Goal: Obtain resource: Download file/media

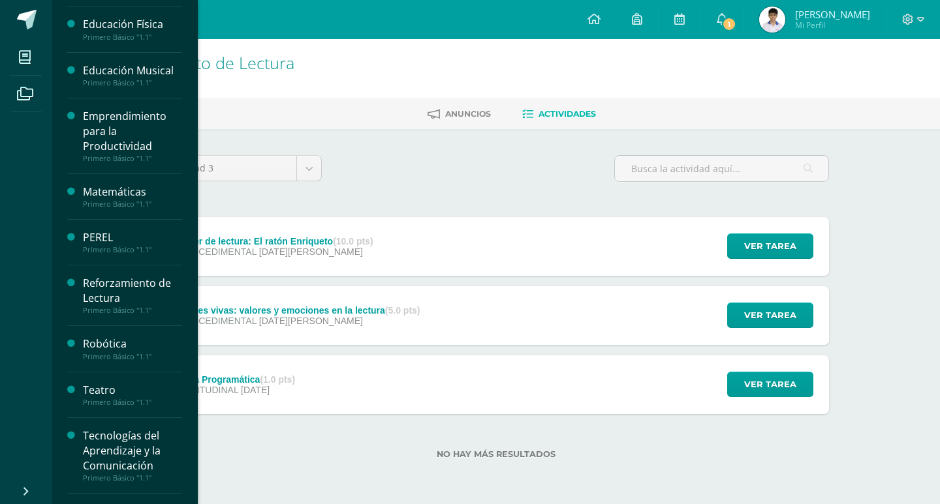
scroll to position [448, 0]
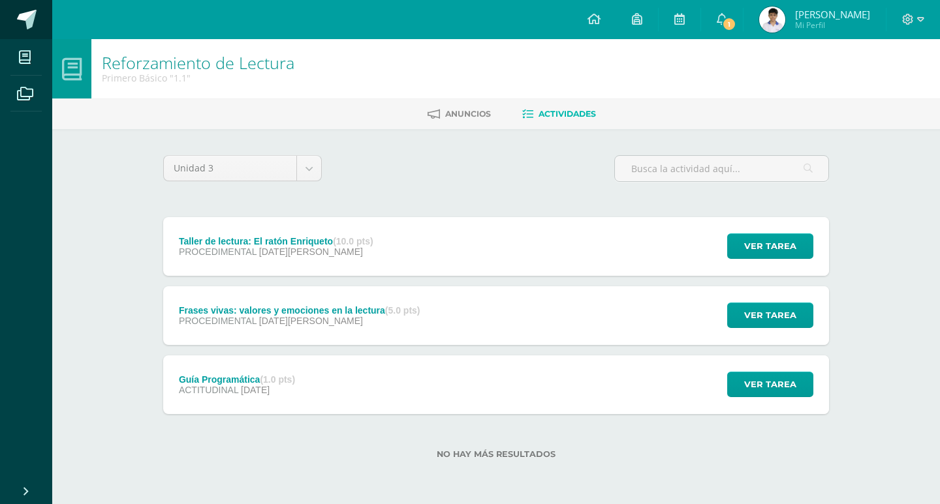
click at [33, 11] on span at bounding box center [27, 20] width 20 height 20
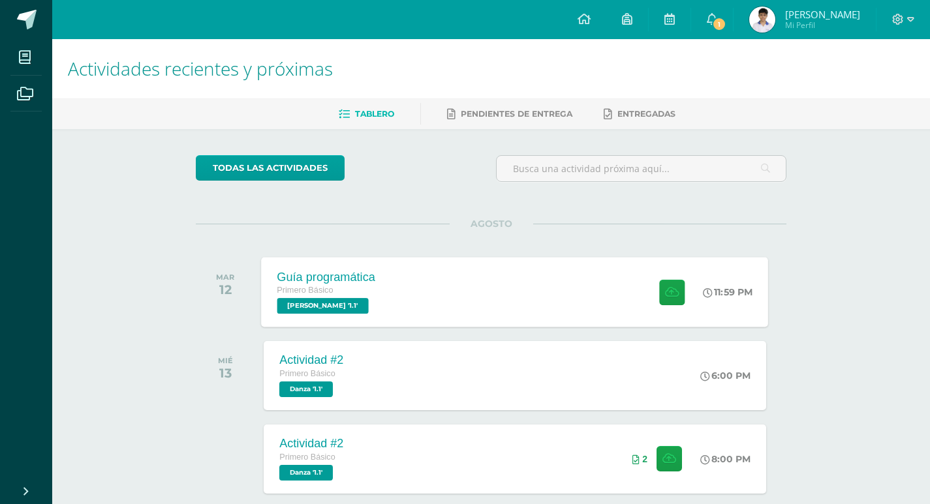
drag, startPoint x: 508, startPoint y: 277, endPoint x: 505, endPoint y: 284, distance: 7.3
click at [513, 277] on div "Guía programática Primero Básico [PERSON_NAME] '1.1' 11:59 PM Guía programática…" at bounding box center [515, 292] width 507 height 70
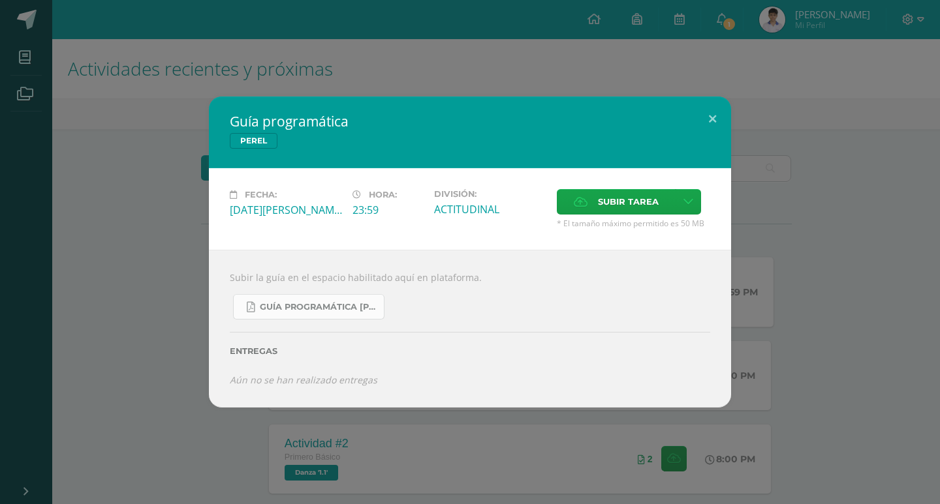
click at [350, 302] on span "Guía Programática [PERSON_NAME] 1ro Básico - Bloque 3 - Profe. [PERSON_NAME].pdf" at bounding box center [318, 307] width 117 height 10
click at [709, 121] on button at bounding box center [712, 119] width 37 height 44
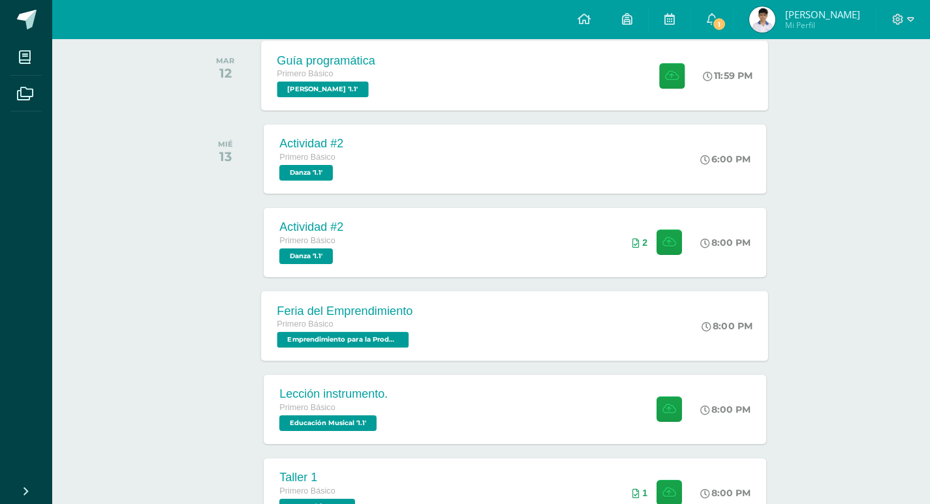
scroll to position [196, 0]
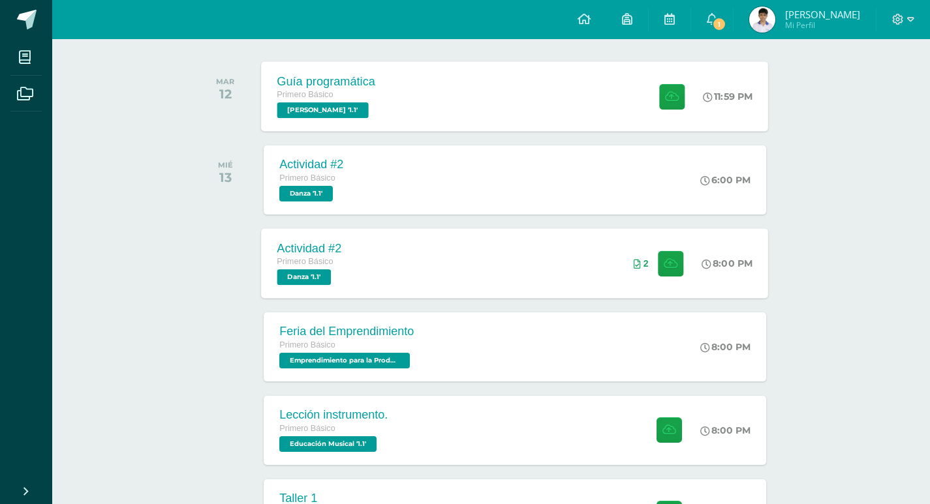
click at [565, 258] on div "Actividad #2 Primero Básico Danza '1.1' 8:00 PM 2 Actividad #2 [GEOGRAPHIC_DATA]" at bounding box center [515, 263] width 507 height 70
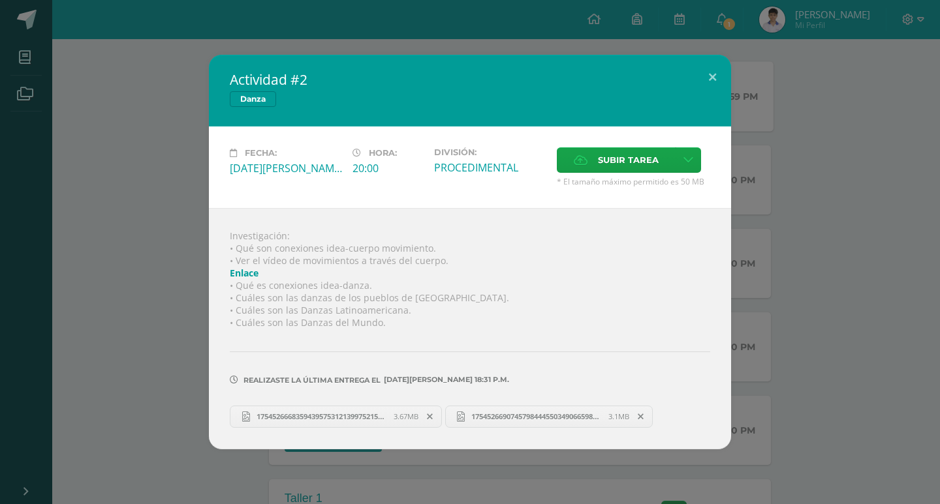
click at [370, 412] on span "17545266683594395753121399752153.jpg" at bounding box center [322, 417] width 144 height 10
click at [702, 74] on button at bounding box center [712, 77] width 37 height 44
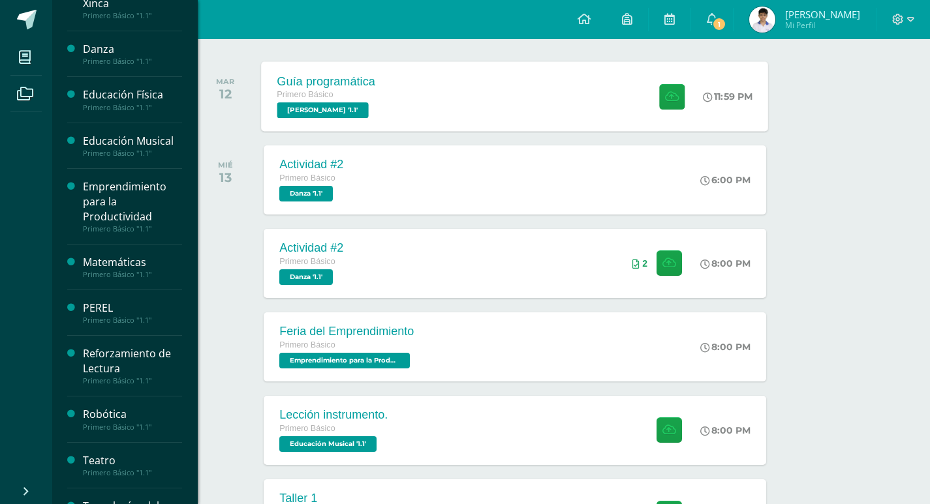
scroll to position [326, 0]
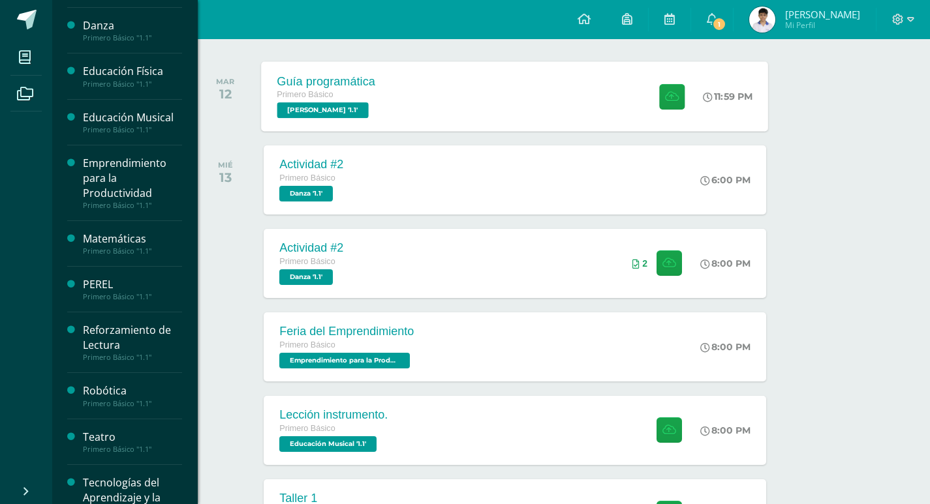
click at [121, 38] on div "Primero Básico "1.1"" at bounding box center [132, 37] width 99 height 9
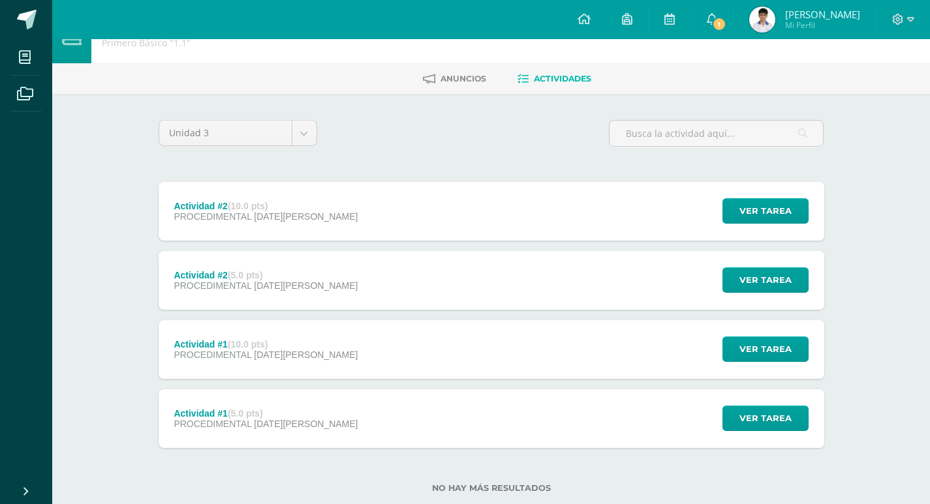
scroll to position [65, 0]
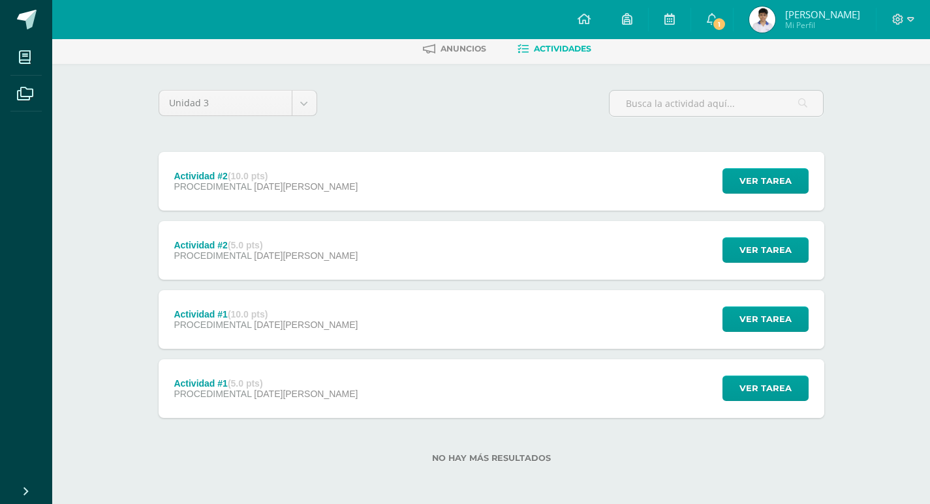
click at [390, 325] on div "Actividad #1 (10.0 pts) PROCEDIMENTAL 06 de Agosto Ver tarea Actividad #1 Danza…" at bounding box center [492, 319] width 666 height 59
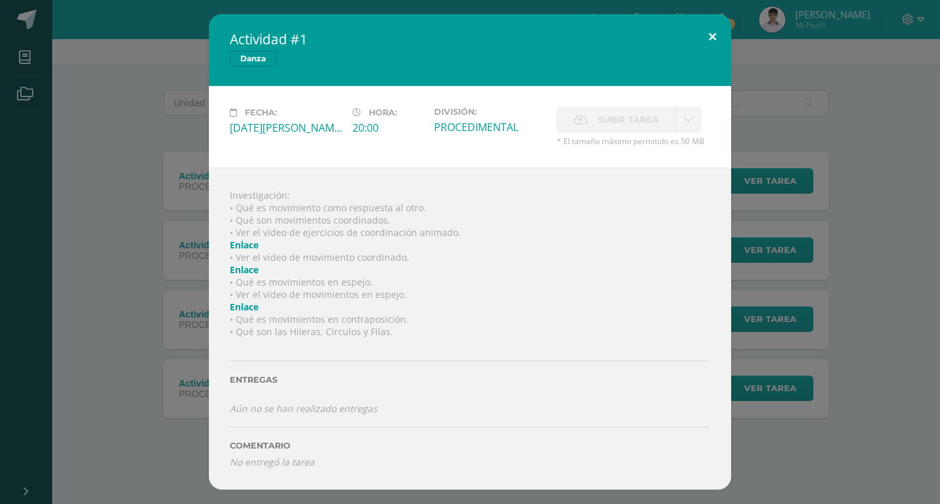
click at [715, 31] on button at bounding box center [712, 36] width 37 height 44
